Goal: Information Seeking & Learning: Find specific fact

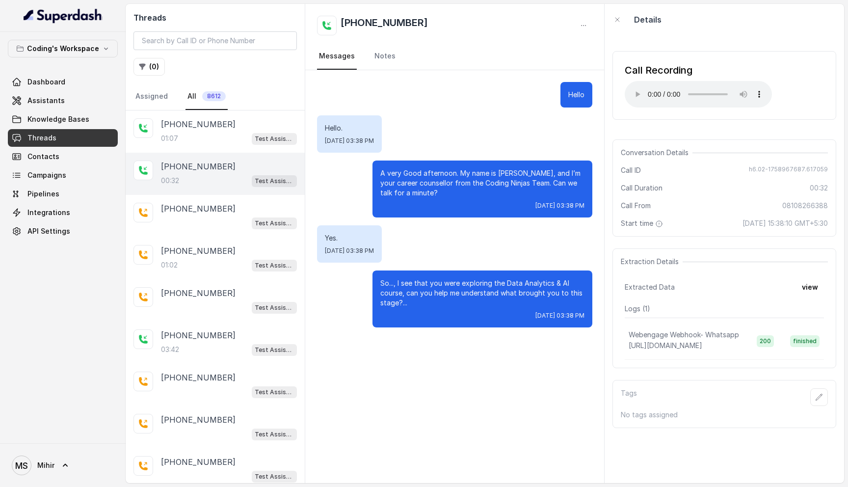
click at [75, 133] on link "Threads" at bounding box center [63, 138] width 110 height 18
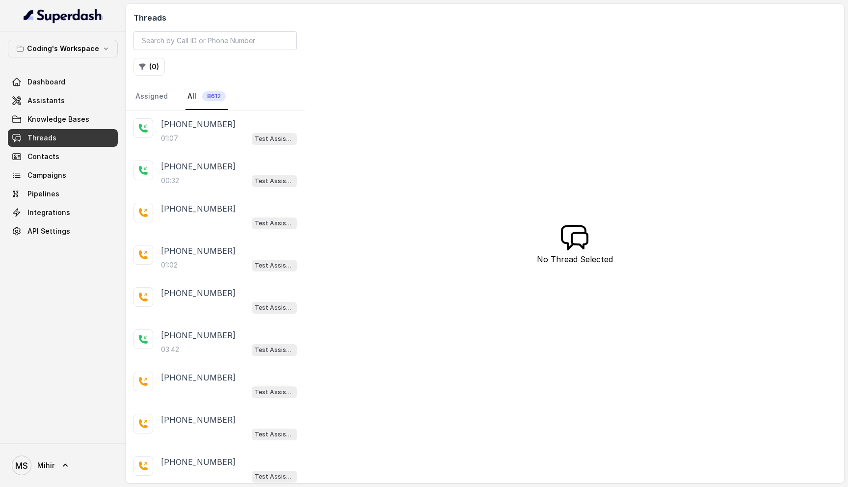
click at [75, 133] on link "Threads" at bounding box center [63, 138] width 110 height 18
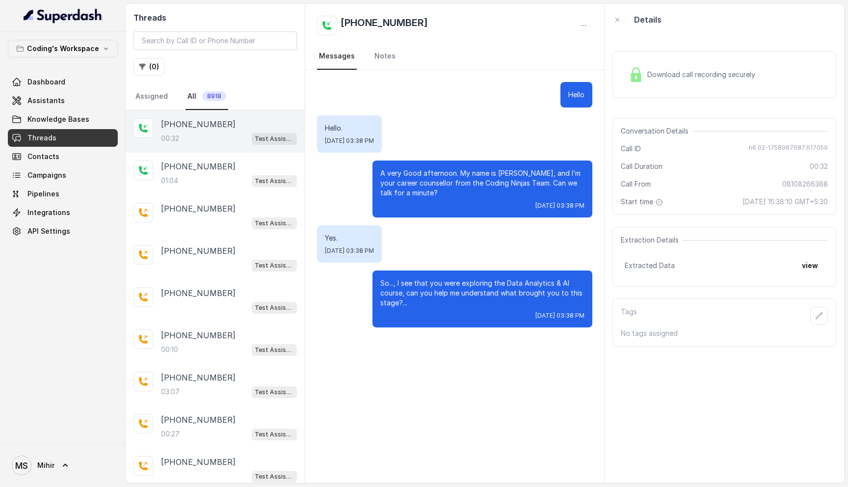
click at [218, 129] on div "[PHONE_NUMBER]" at bounding box center [229, 124] width 136 height 12
click at [531, 171] on p "A very Good afternoon. My name is [PERSON_NAME], and I’m your career counsellor…" at bounding box center [482, 182] width 204 height 29
click at [52, 141] on span "Threads" at bounding box center [41, 138] width 29 height 10
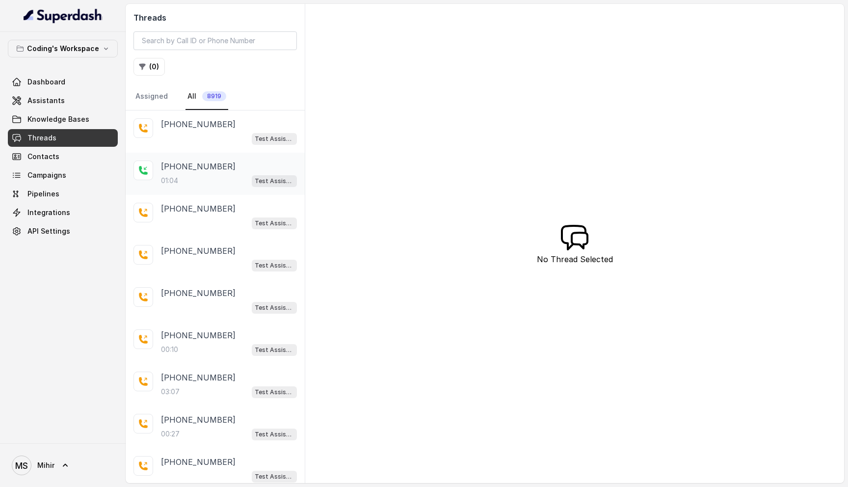
click at [198, 172] on div "+08108266388 01:04 Test Assistant- 2" at bounding box center [229, 173] width 136 height 26
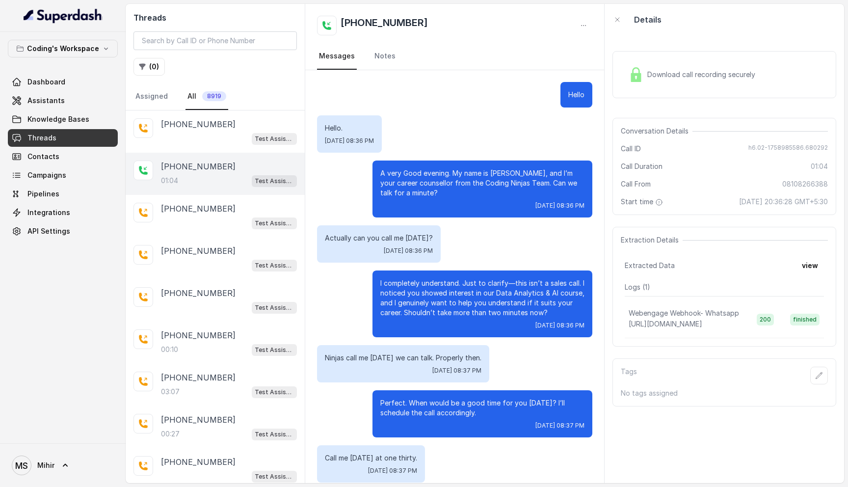
scroll to position [176, 0]
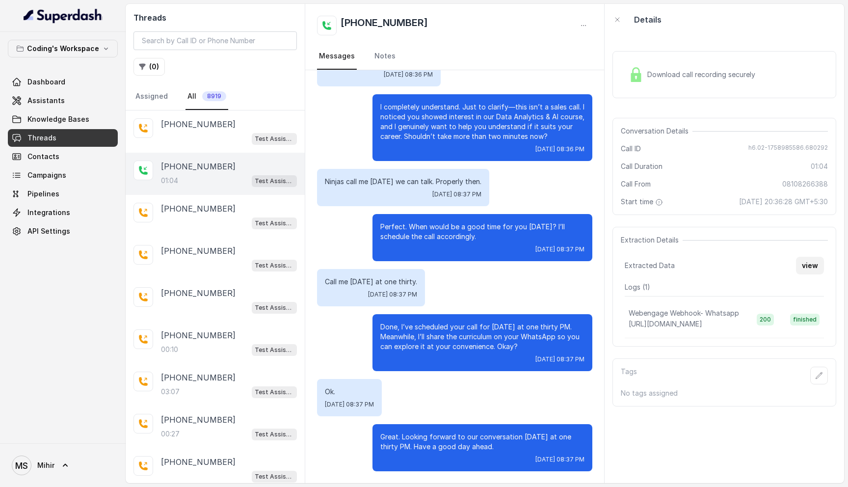
click at [810, 262] on button "view" at bounding box center [810, 266] width 28 height 18
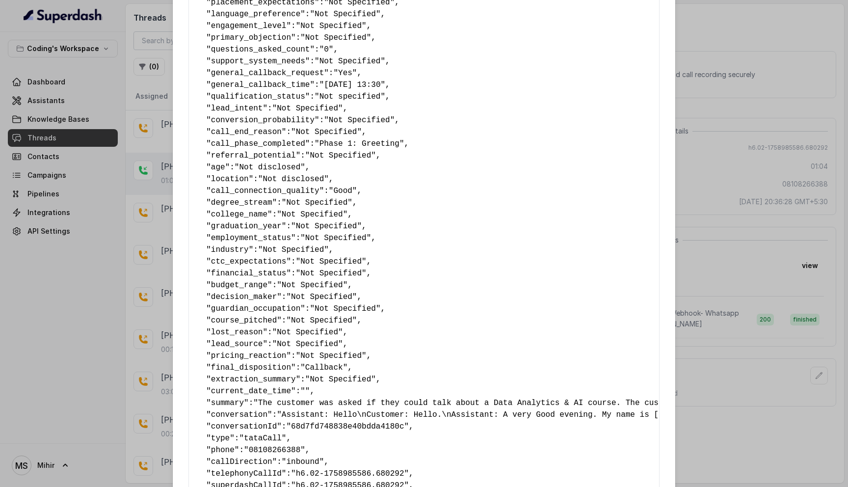
scroll to position [272, 0]
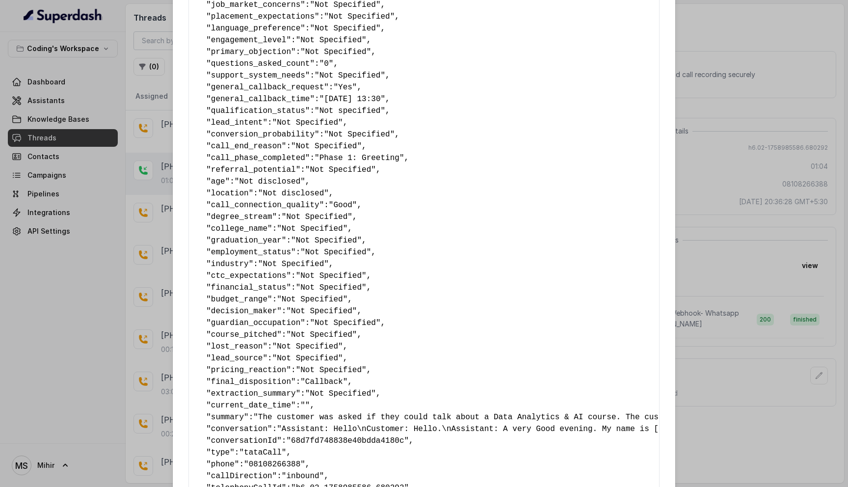
click at [345, 103] on span ""28-09-25 13:30"" at bounding box center [352, 99] width 66 height 9
copy pre "" general_callback_time ": "28-09-25 13:30" ,"
click at [448, 90] on pre "{ " callback_scheduled_status ": "No" , " callback_time ": "Not Specified" , " …" at bounding box center [424, 169] width 454 height 789
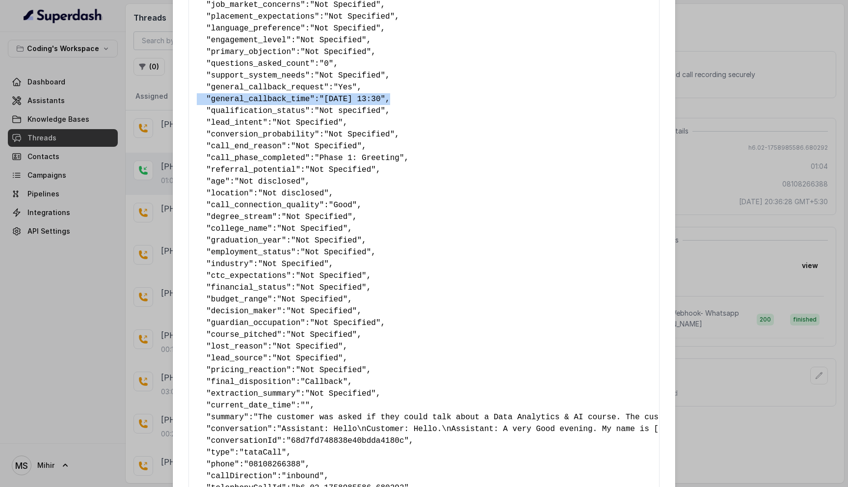
drag, startPoint x: 410, startPoint y: 100, endPoint x: 178, endPoint y: 100, distance: 231.6
click at [178, 100] on div "Extracted Data { " callback_scheduled_status ": "No" , " callback_time ": "Not …" at bounding box center [424, 175] width 502 height 894
copy pre "" general_callback_time ": "28-09-25 13:30" ,"
click at [722, 267] on div "Extracted Data { " callback_scheduled_status ": "No" , " callback_time ": "Not …" at bounding box center [424, 243] width 848 height 487
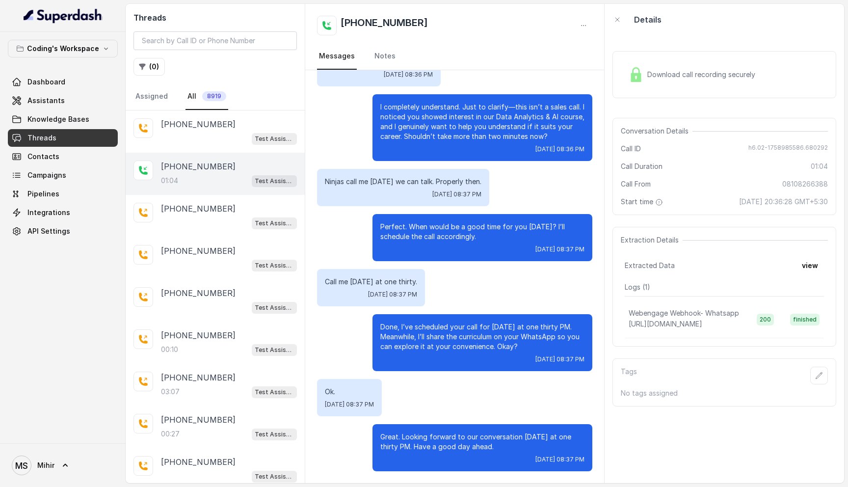
click at [537, 79] on div "Actually can you call me tomorrow? Sat, Sep 27, 2025, 08:36 PM" at bounding box center [454, 67] width 275 height 37
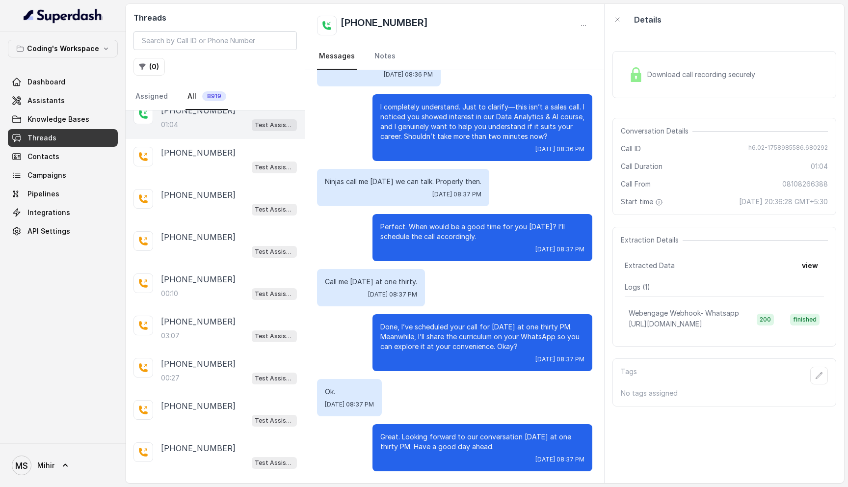
scroll to position [56, 0]
click at [190, 323] on p "+918008100338" at bounding box center [198, 321] width 75 height 12
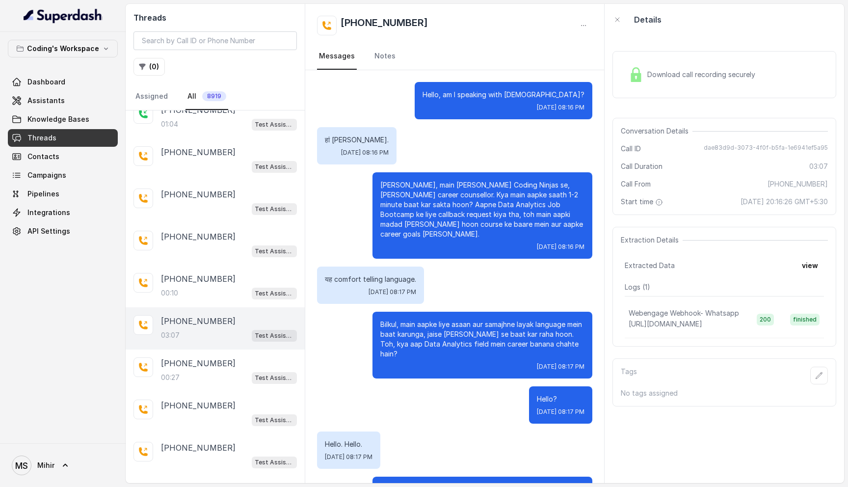
scroll to position [1122, 0]
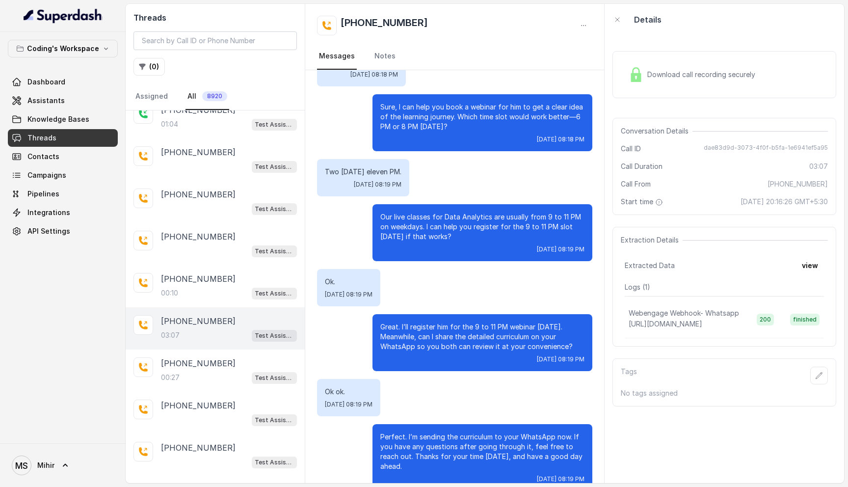
click at [447, 322] on p "Great. I’ll register him for the 9 to 11 PM webinar today. Meanwhile, can I sha…" at bounding box center [482, 336] width 204 height 29
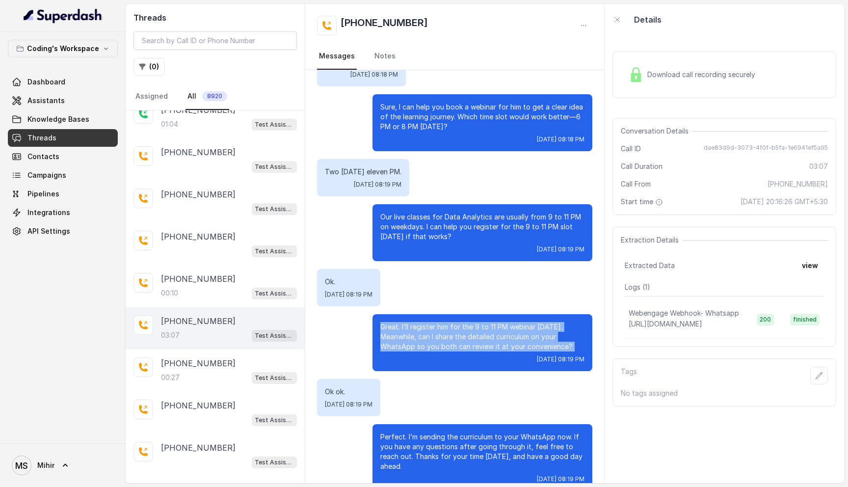
click at [447, 322] on p "Great. I’ll register him for the 9 to 11 PM webinar today. Meanwhile, can I sha…" at bounding box center [482, 336] width 204 height 29
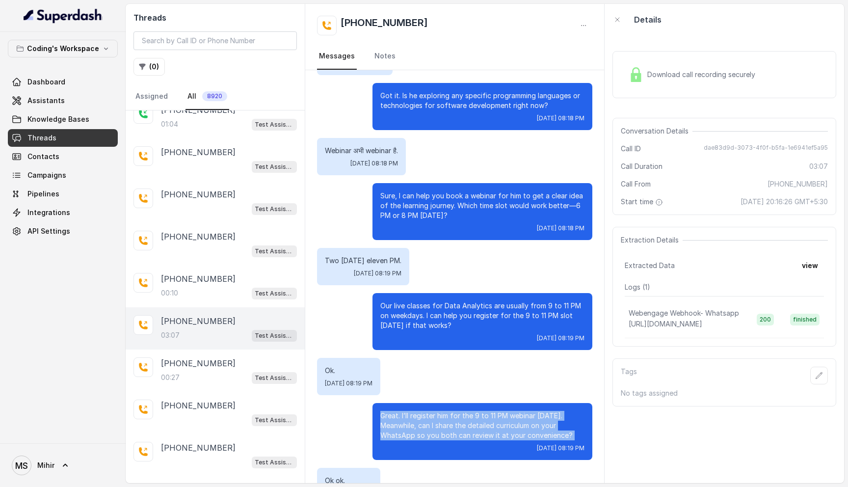
scroll to position [1035, 0]
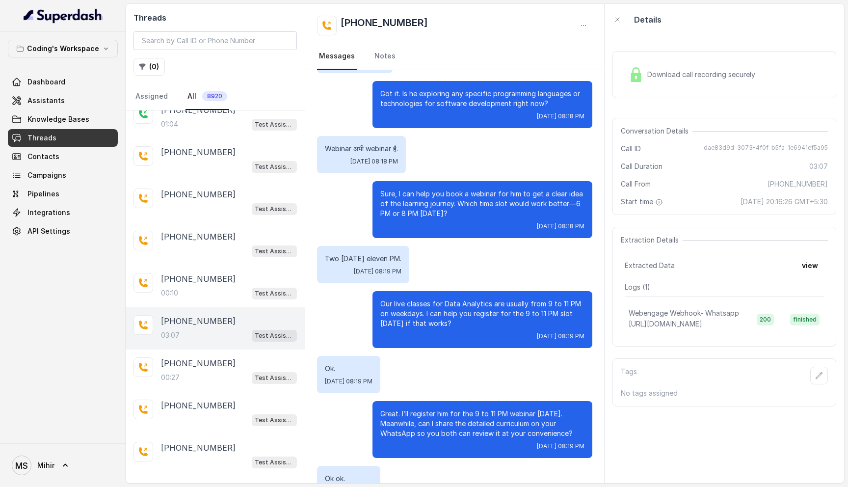
click at [419, 189] on p "Sure, I can help you book a webinar for him to get a clear idea of the learning…" at bounding box center [482, 203] width 204 height 29
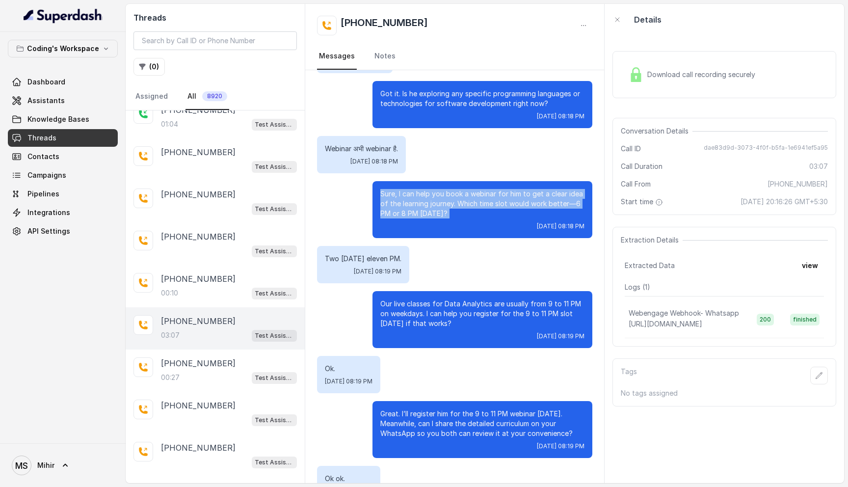
click at [419, 189] on p "Sure, I can help you book a webinar for him to get a clear idea of the learning…" at bounding box center [482, 203] width 204 height 29
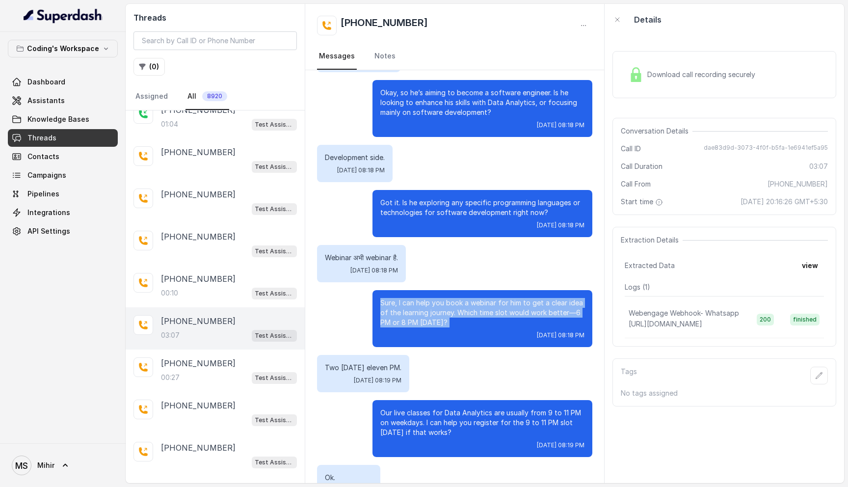
scroll to position [924, 0]
